Goal: Task Accomplishment & Management: Complete application form

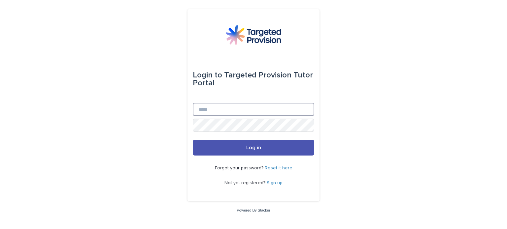
click at [239, 110] on input "Email" at bounding box center [253, 109] width 121 height 13
type input "**********"
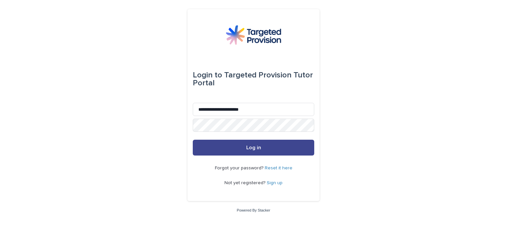
click at [243, 146] on button "Log in" at bounding box center [253, 148] width 121 height 16
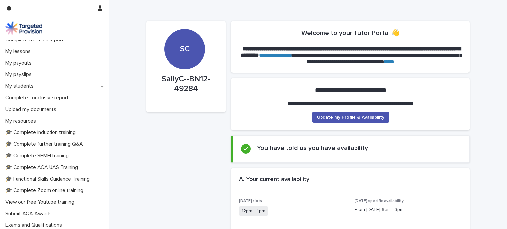
scroll to position [87, 0]
click at [24, 86] on p "My students" at bounding box center [21, 86] width 36 height 6
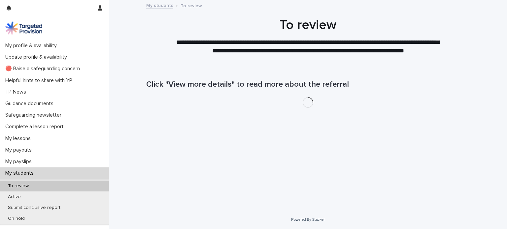
click at [24, 86] on div "TP News" at bounding box center [54, 92] width 109 height 12
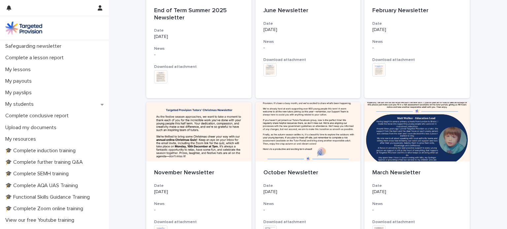
scroll to position [70, 0]
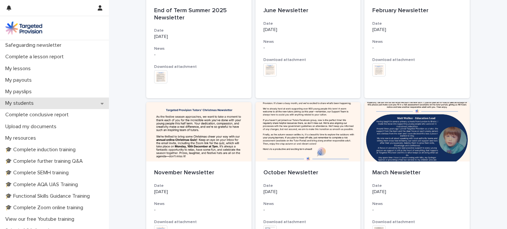
click at [17, 105] on p "My students" at bounding box center [21, 103] width 36 height 6
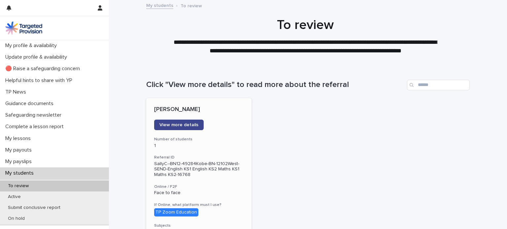
click at [177, 124] on span "View more details" at bounding box center [178, 125] width 39 height 5
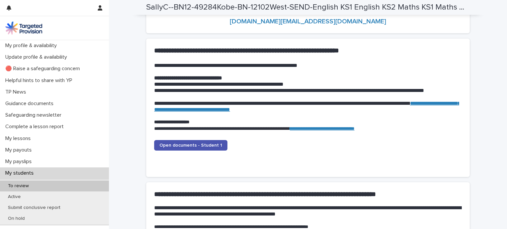
scroll to position [686, 0]
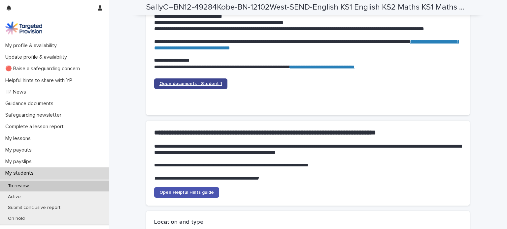
click at [187, 86] on link "Open documents - Student 1" at bounding box center [190, 84] width 73 height 11
click at [189, 84] on span "Open documents - Student 1" at bounding box center [190, 84] width 63 height 5
click at [185, 84] on span "Open documents - Student 1" at bounding box center [190, 84] width 63 height 5
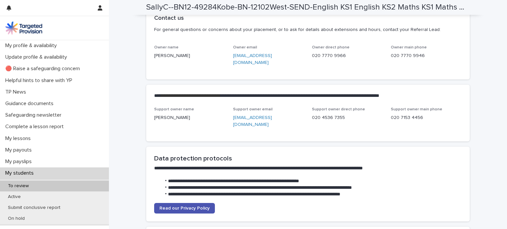
scroll to position [1578, 0]
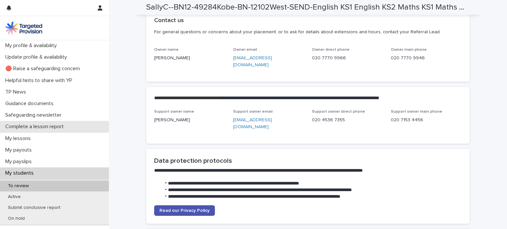
click at [50, 127] on p "Complete a lesson report" at bounding box center [36, 127] width 66 height 6
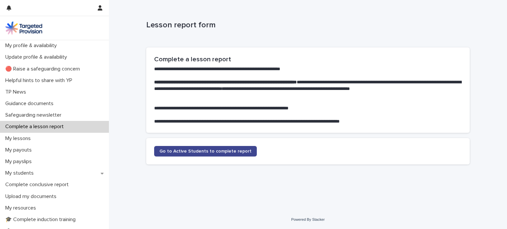
click at [220, 150] on span "Go to Active Students to complete report" at bounding box center [205, 151] width 92 height 5
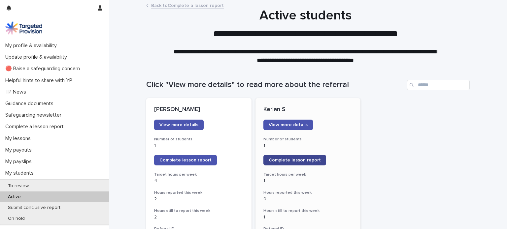
click at [294, 157] on link "Complete lesson report" at bounding box center [294, 160] width 63 height 11
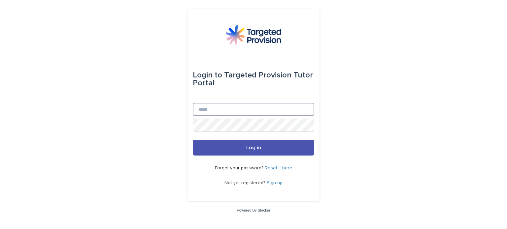
click at [213, 111] on input "Email" at bounding box center [253, 109] width 121 height 13
type input "**********"
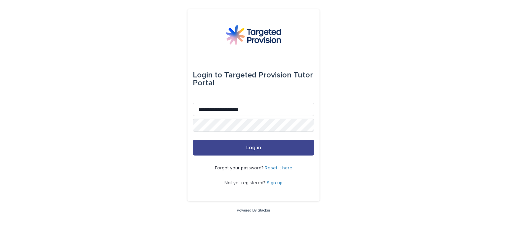
click at [259, 149] on span "Log in" at bounding box center [253, 147] width 15 height 5
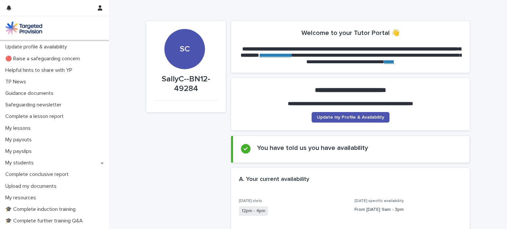
scroll to position [17, 0]
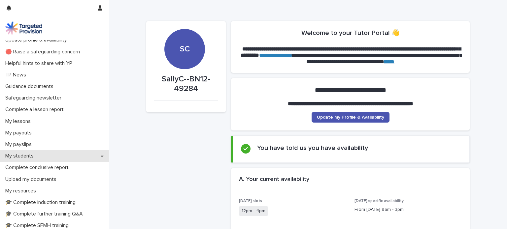
click at [26, 155] on p "My students" at bounding box center [21, 156] width 36 height 6
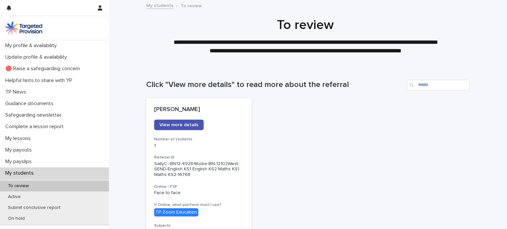
click at [182, 126] on span "View more details" at bounding box center [178, 125] width 39 height 5
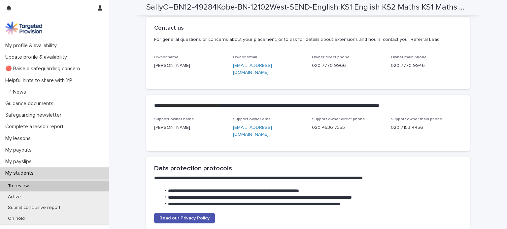
scroll to position [1597, 0]
